Goal: Information Seeking & Learning: Learn about a topic

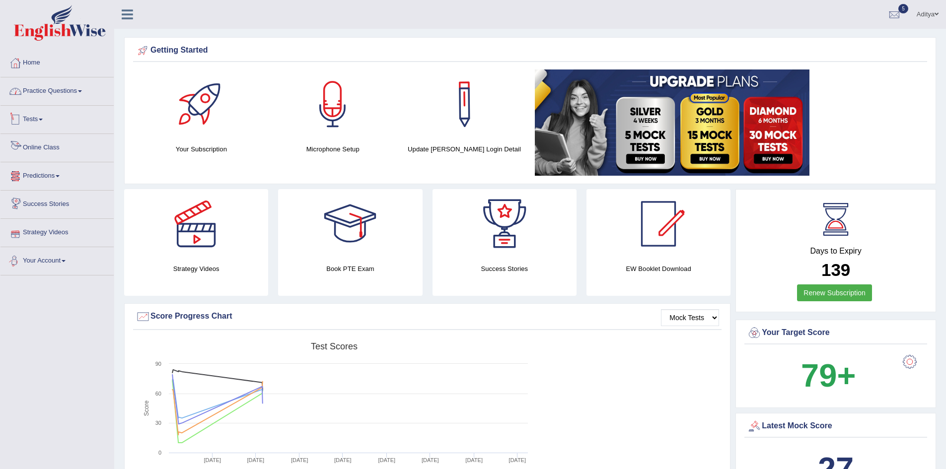
click at [63, 90] on link "Practice Questions" at bounding box center [56, 89] width 113 height 25
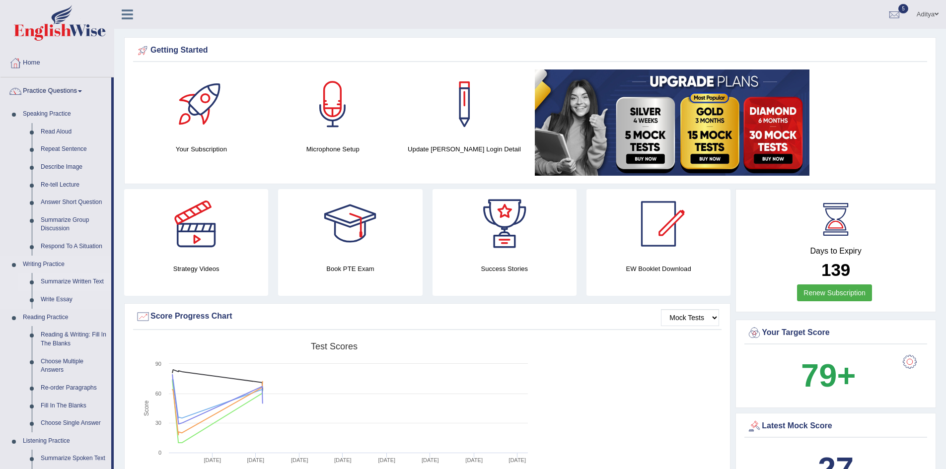
click at [61, 282] on link "Summarize Written Text" at bounding box center [73, 282] width 75 height 18
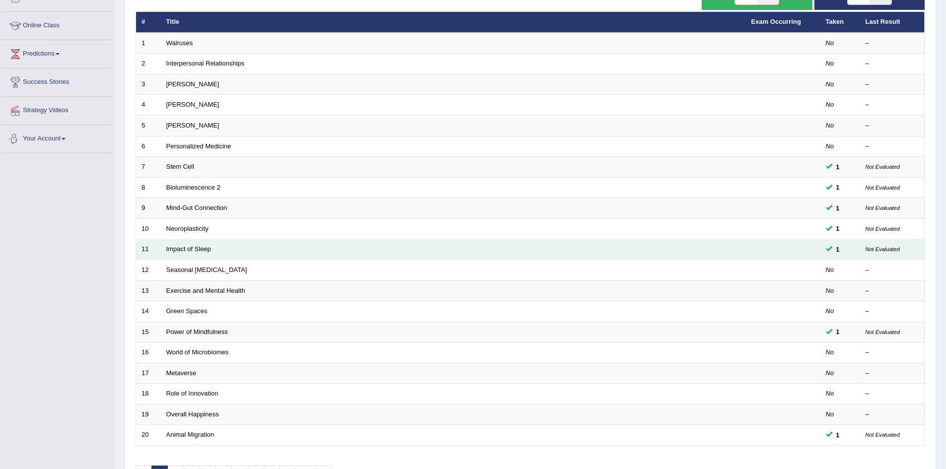
scroll to position [188, 0]
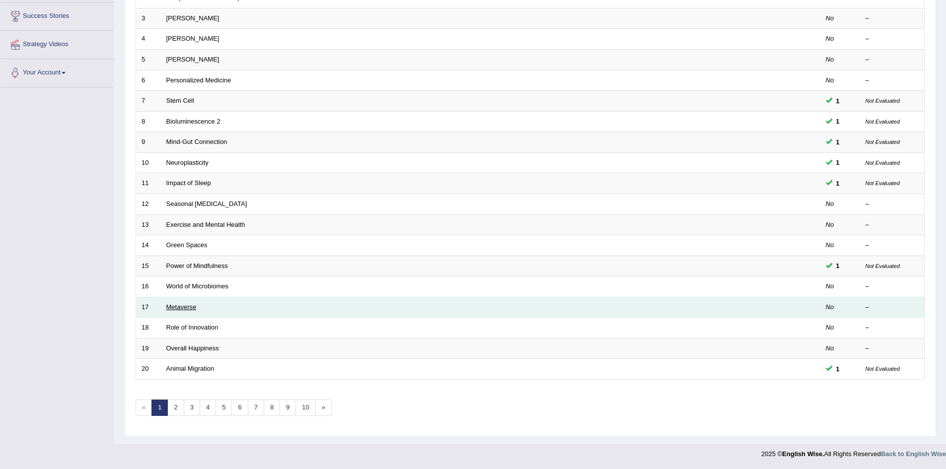
click at [185, 308] on link "Metaverse" at bounding box center [181, 306] width 30 height 7
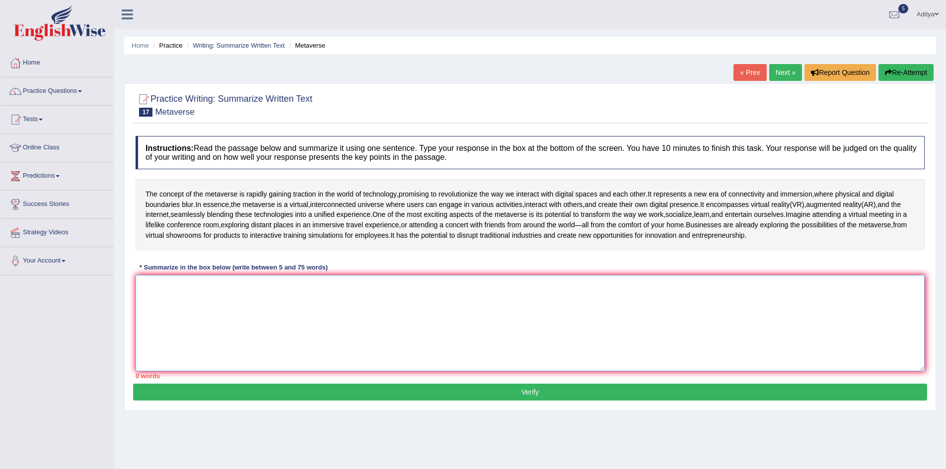
click at [211, 317] on textarea at bounding box center [530, 323] width 789 height 96
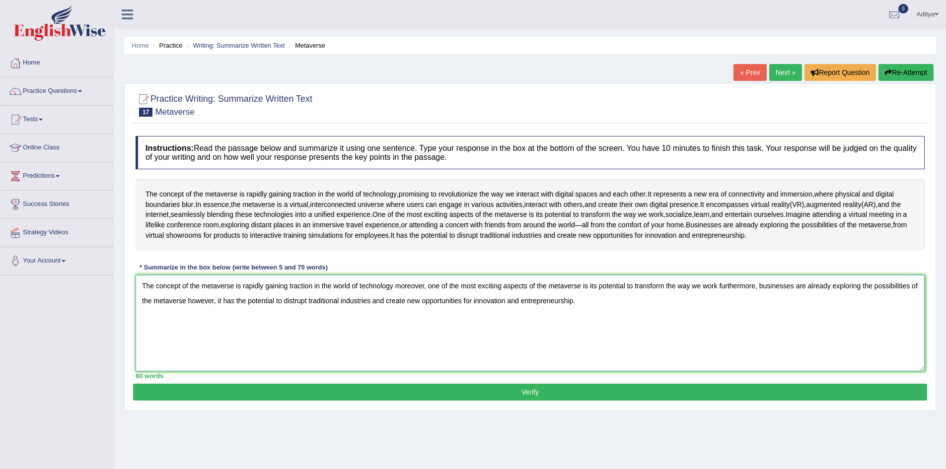
click at [718, 306] on textarea "The concept of the metaverse is rapidly gaining traction in the world of techno…" at bounding box center [530, 323] width 789 height 96
type textarea "The concept of the metaverse is rapidly gaining traction in the world of techno…"
click at [530, 401] on button "Verify" at bounding box center [530, 392] width 794 height 17
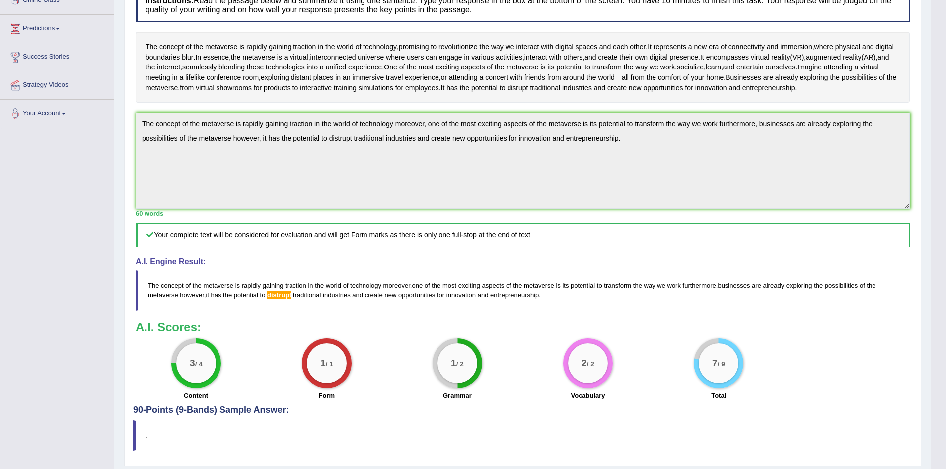
scroll to position [48, 0]
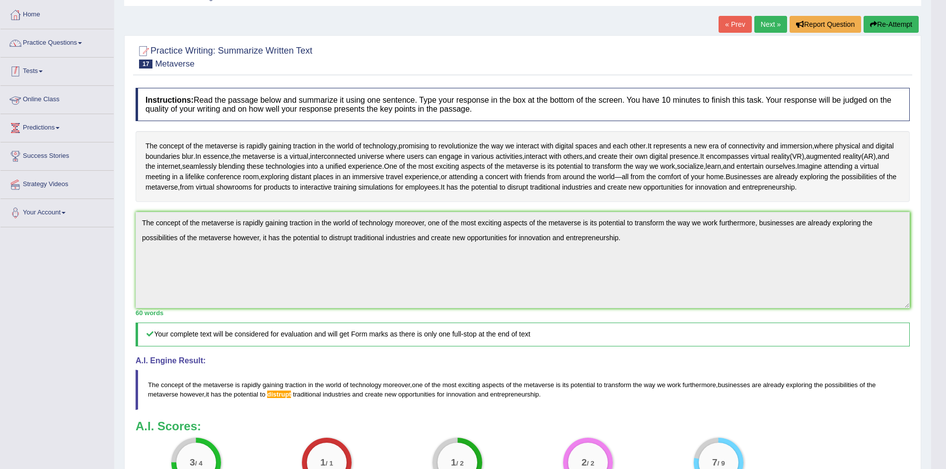
click at [47, 71] on link "Tests" at bounding box center [56, 70] width 113 height 25
click at [56, 45] on link "Practice Questions" at bounding box center [56, 41] width 113 height 25
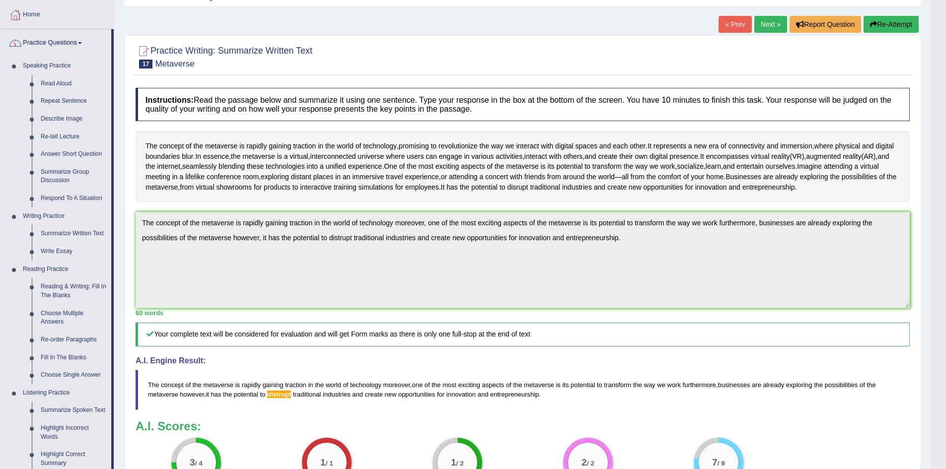
click at [52, 253] on link "Write Essay" at bounding box center [73, 252] width 75 height 18
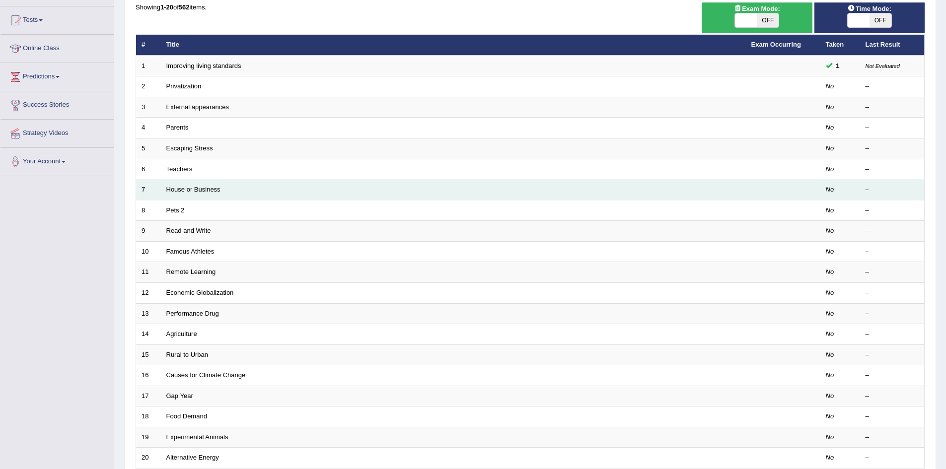
click at [178, 195] on td "House or Business" at bounding box center [453, 190] width 585 height 21
click at [181, 194] on td "House or Business" at bounding box center [453, 190] width 585 height 21
click at [183, 191] on link "House or Business" at bounding box center [193, 189] width 54 height 7
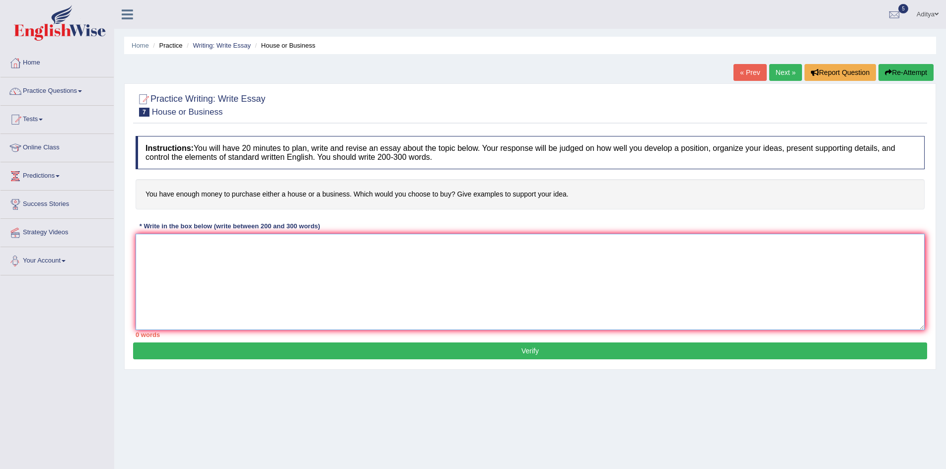
click at [208, 251] on textarea at bounding box center [530, 282] width 789 height 96
click at [391, 248] on textarea "The increasing concern about purchasing a house or a business has ignited" at bounding box center [530, 282] width 789 height 96
type textarea "The increasing concern about purchasing a house or a business has ignited numer…"
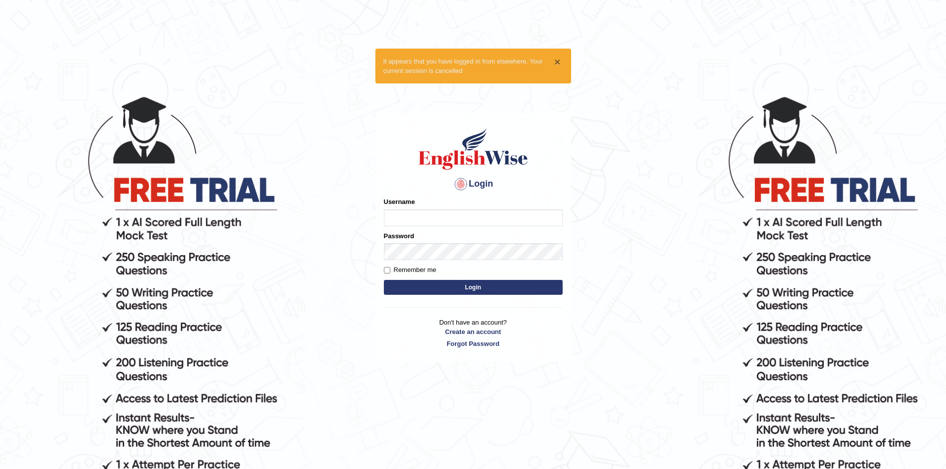
type input "Aditya1"
click at [557, 58] on button "×" at bounding box center [557, 62] width 6 height 10
